Goal: Information Seeking & Learning: Learn about a topic

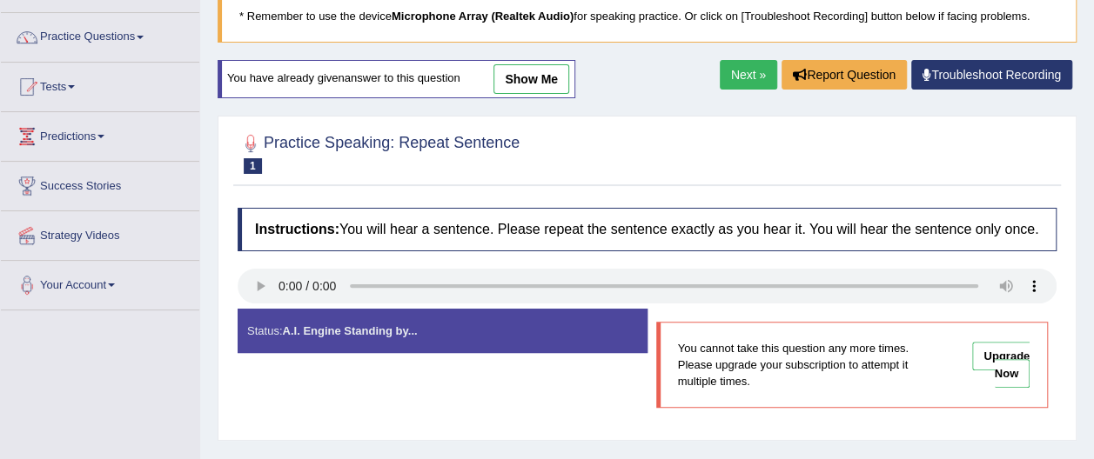
scroll to position [109, 0]
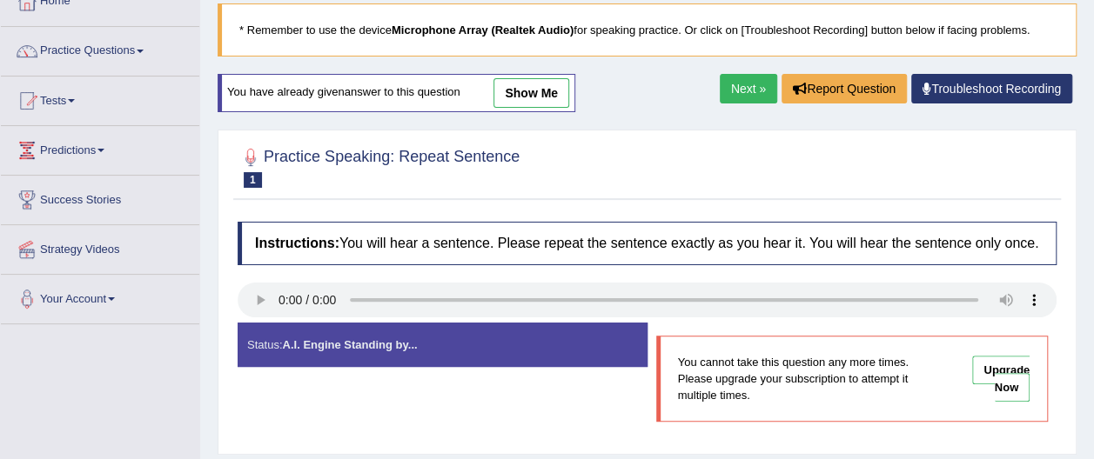
click at [747, 94] on link "Next »" at bounding box center [748, 89] width 57 height 30
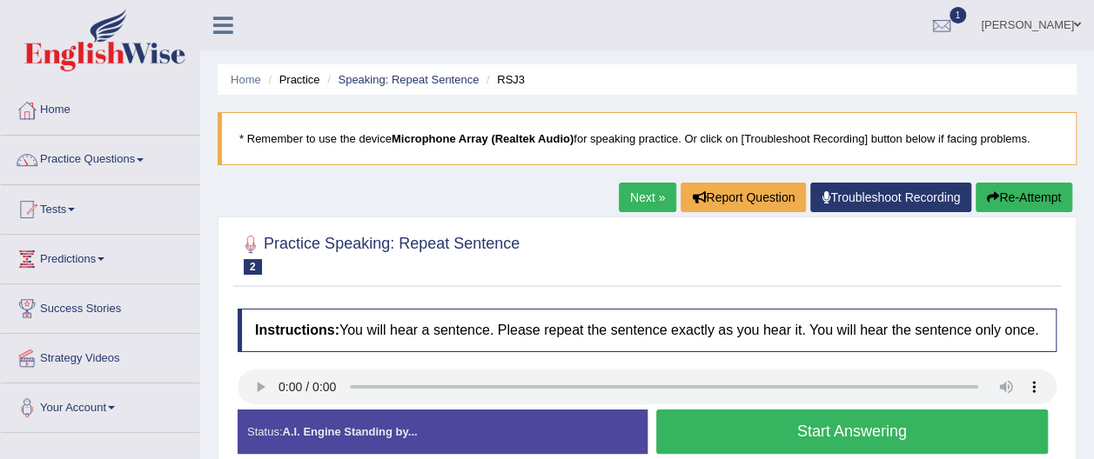
click at [863, 430] on button "Start Answering" at bounding box center [852, 432] width 392 height 44
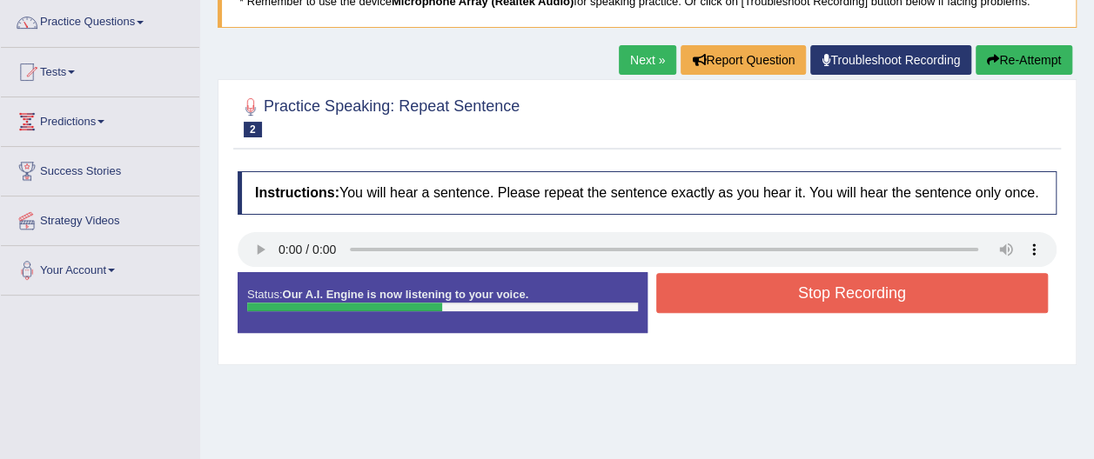
scroll to position [139, 0]
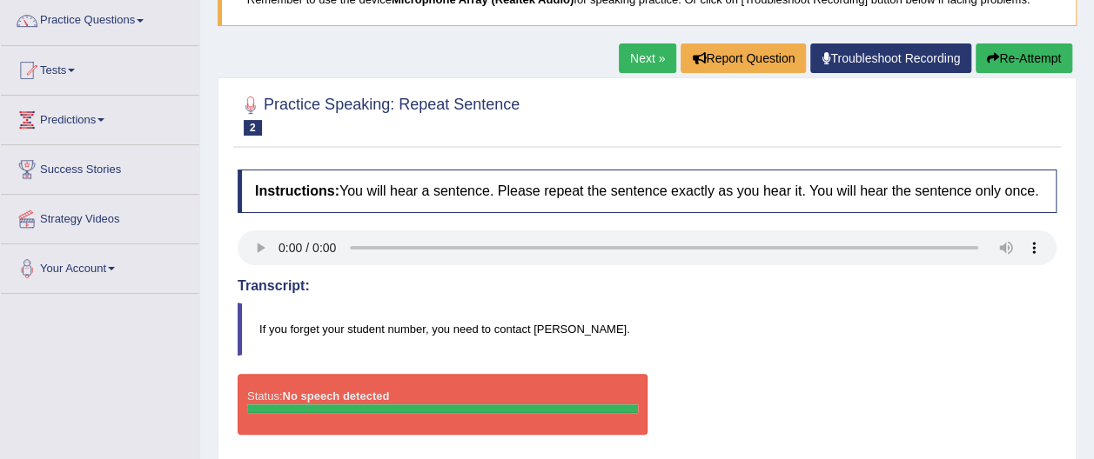
click at [1037, 52] on button "Re-Attempt" at bounding box center [1023, 59] width 97 height 30
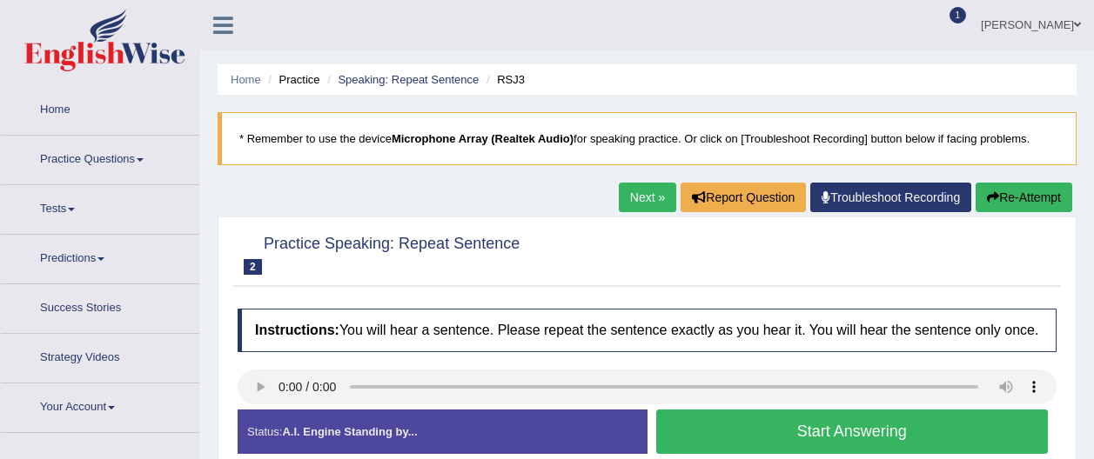
click at [896, 410] on button "Start Answering" at bounding box center [852, 432] width 392 height 44
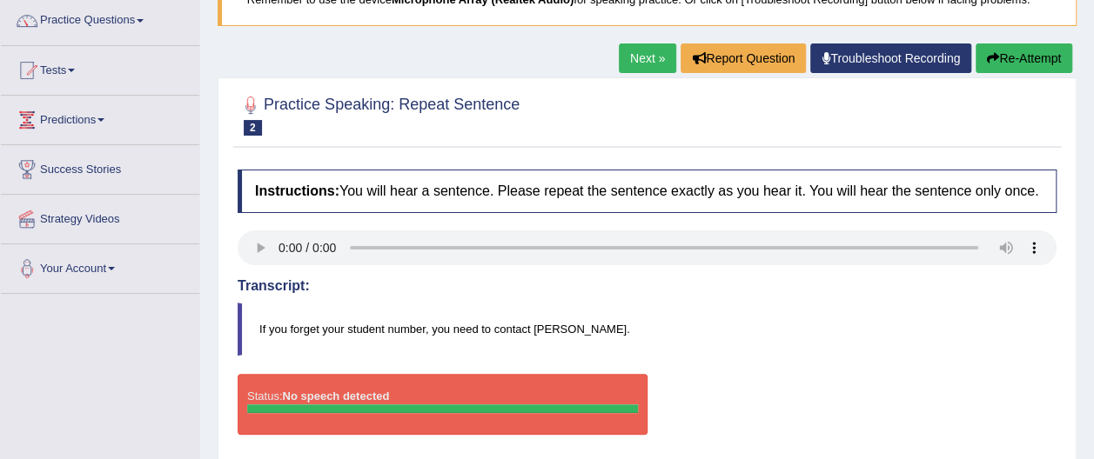
click at [1020, 59] on button "Re-Attempt" at bounding box center [1023, 59] width 97 height 30
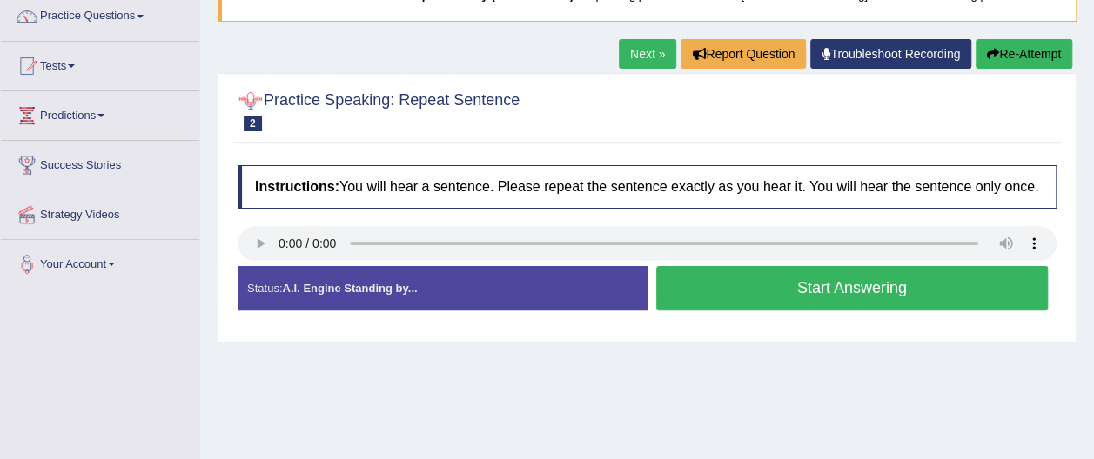
click at [247, 102] on div at bounding box center [251, 101] width 26 height 26
click at [254, 117] on span "2" at bounding box center [253, 124] width 18 height 16
click at [808, 280] on button "Start Answering" at bounding box center [852, 288] width 392 height 44
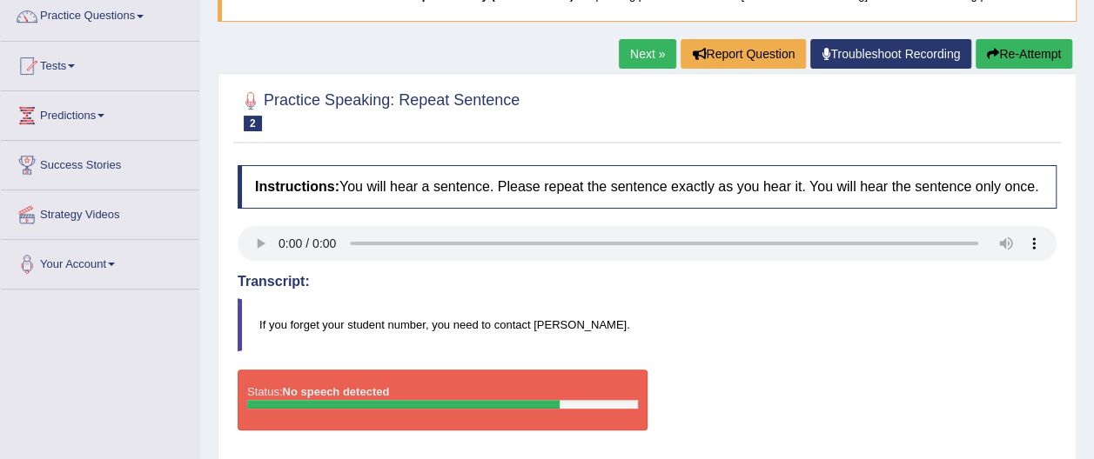
click at [600, 402] on div at bounding box center [442, 404] width 391 height 9
click at [657, 57] on link "Next »" at bounding box center [647, 54] width 57 height 30
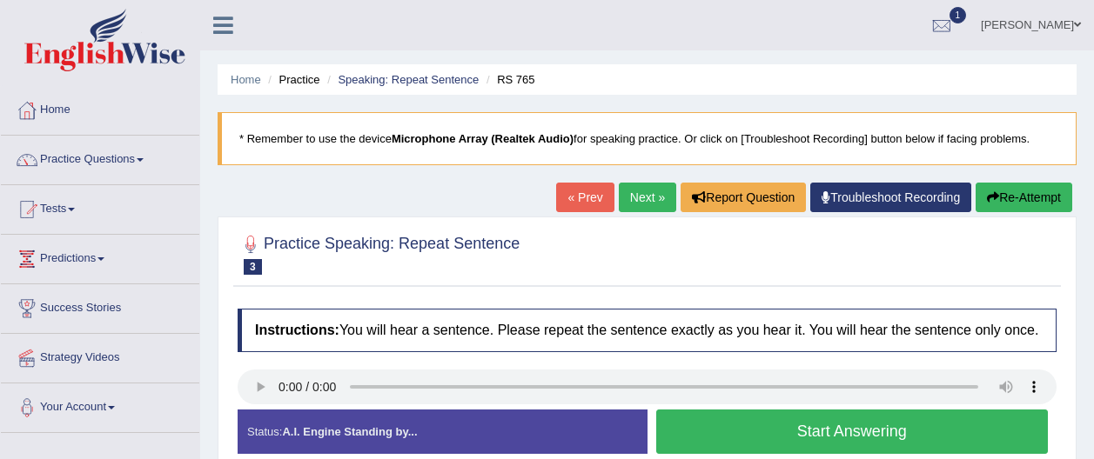
click at [795, 429] on button "Start Answering" at bounding box center [852, 432] width 392 height 44
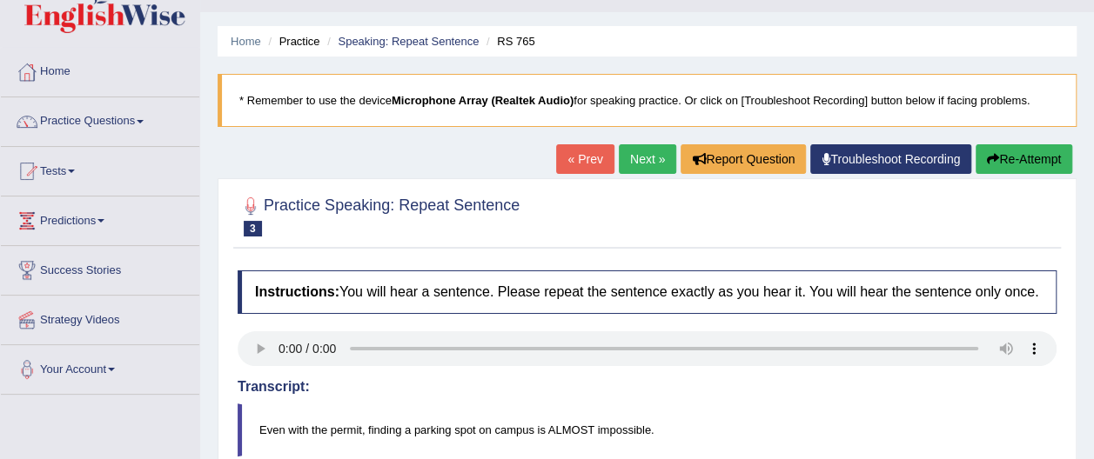
scroll to position [11, 0]
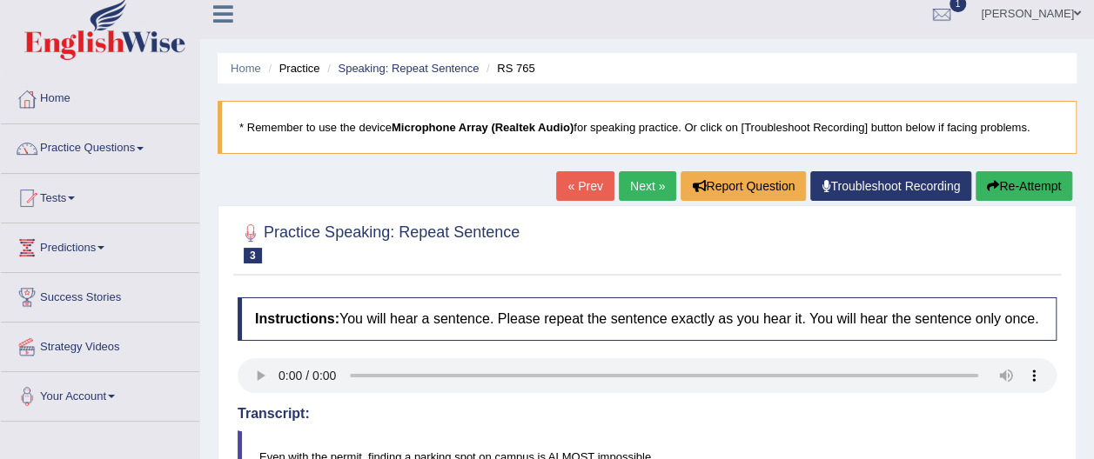
click at [647, 189] on link "Next »" at bounding box center [647, 186] width 57 height 30
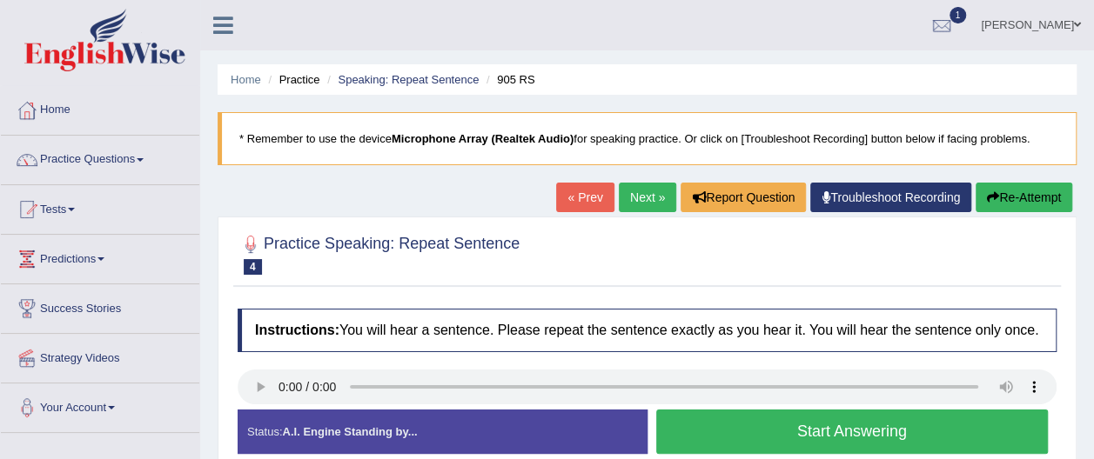
click at [783, 428] on button "Start Answering" at bounding box center [852, 432] width 392 height 44
